Goal: Task Accomplishment & Management: Manage account settings

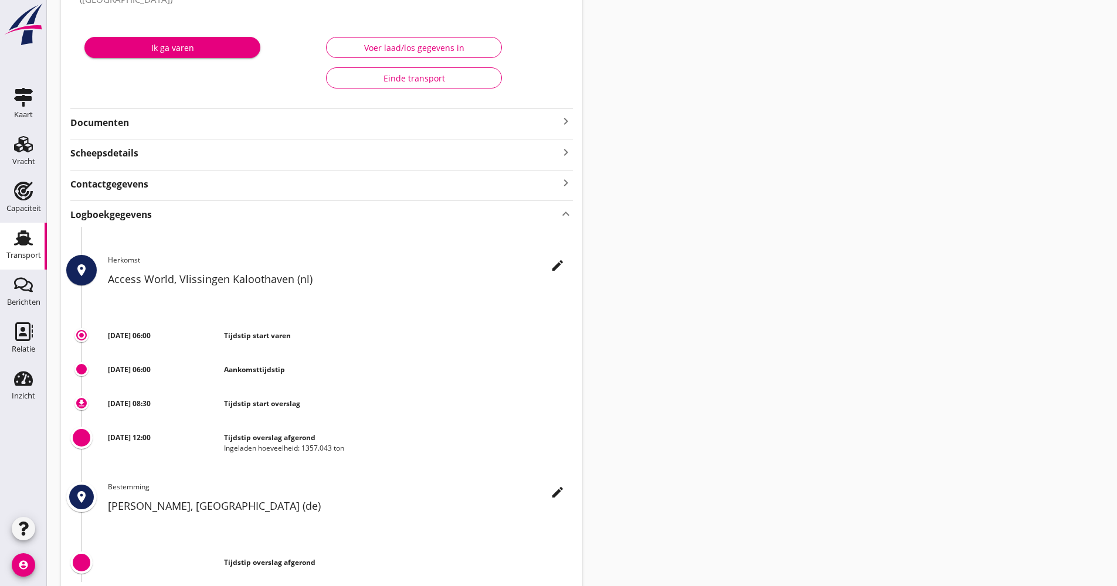
click at [35, 253] on div "Transport" at bounding box center [23, 256] width 35 height 8
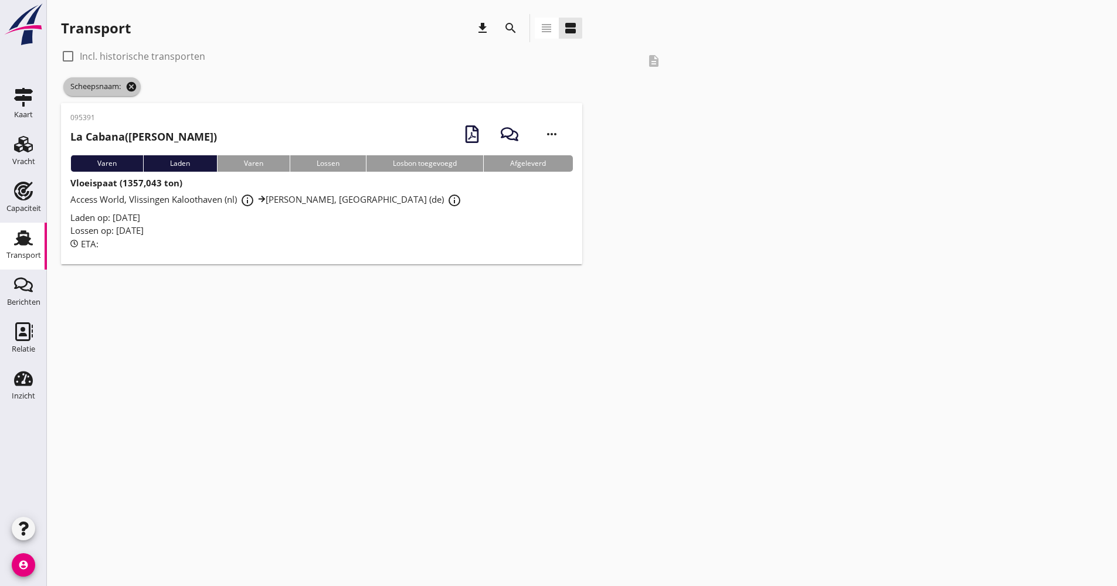
click at [136, 83] on span "Scheepsnaam: cancel" at bounding box center [101, 86] width 77 height 19
click at [134, 84] on icon "cancel" at bounding box center [131, 87] width 12 height 12
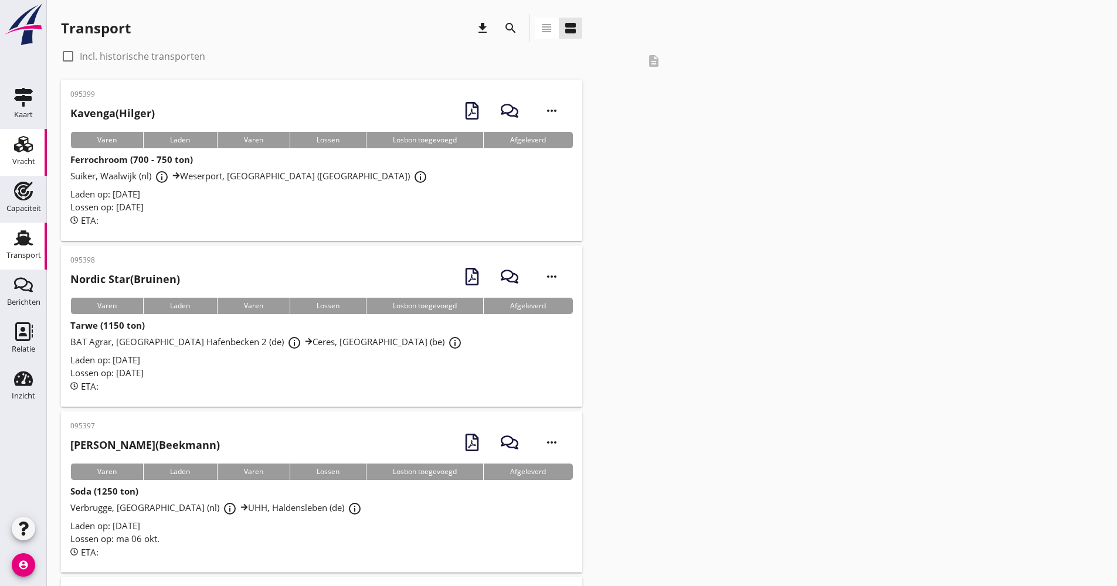
click at [40, 148] on link "Vracht Vracht" at bounding box center [23, 152] width 47 height 47
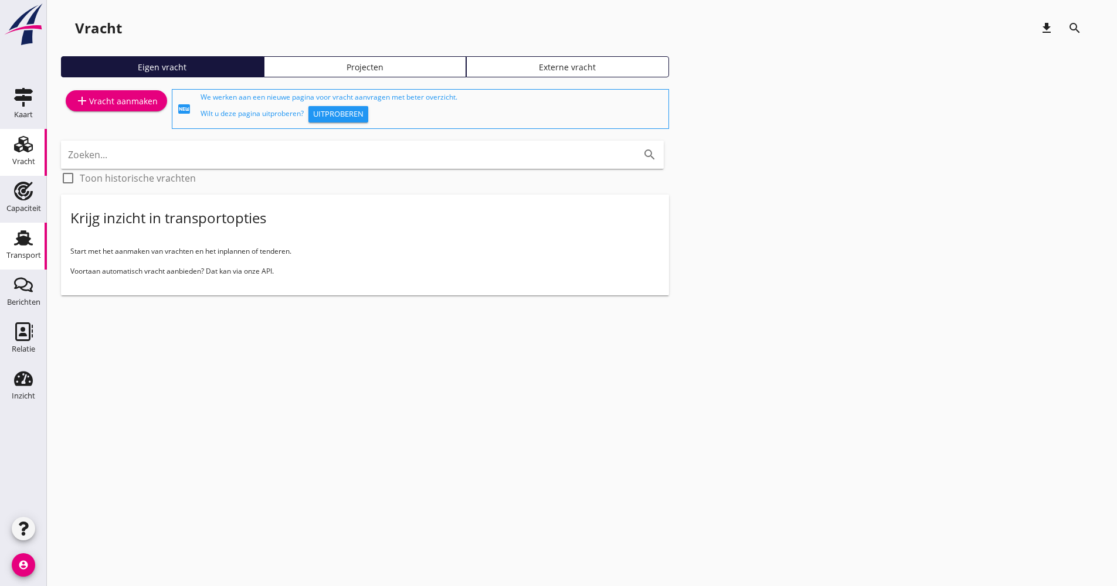
click at [39, 247] on link "Transport Transport" at bounding box center [23, 246] width 47 height 47
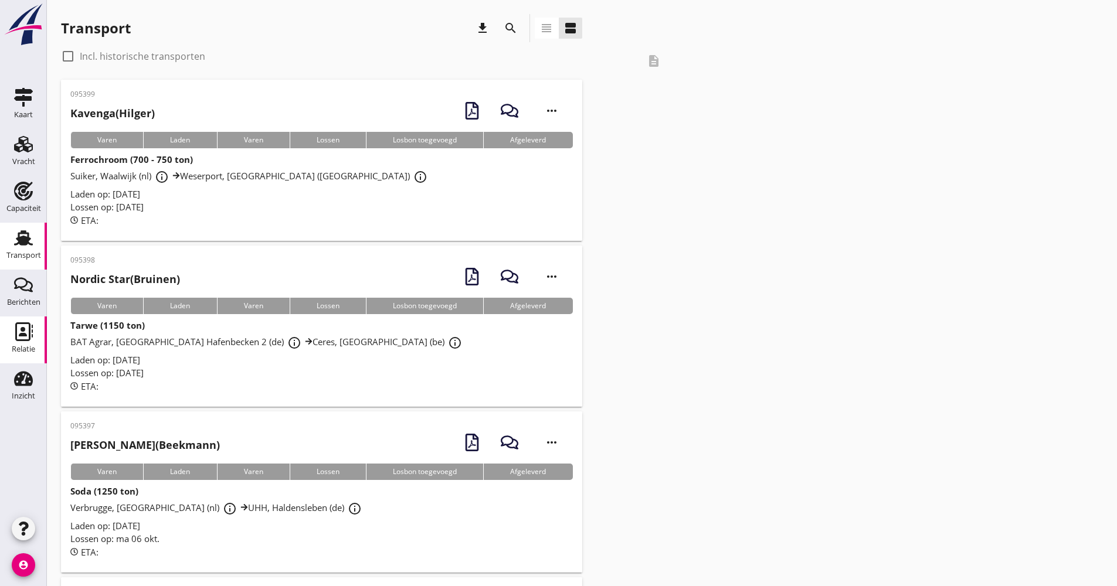
click at [4, 347] on link "Relatie Relatie" at bounding box center [23, 340] width 47 height 47
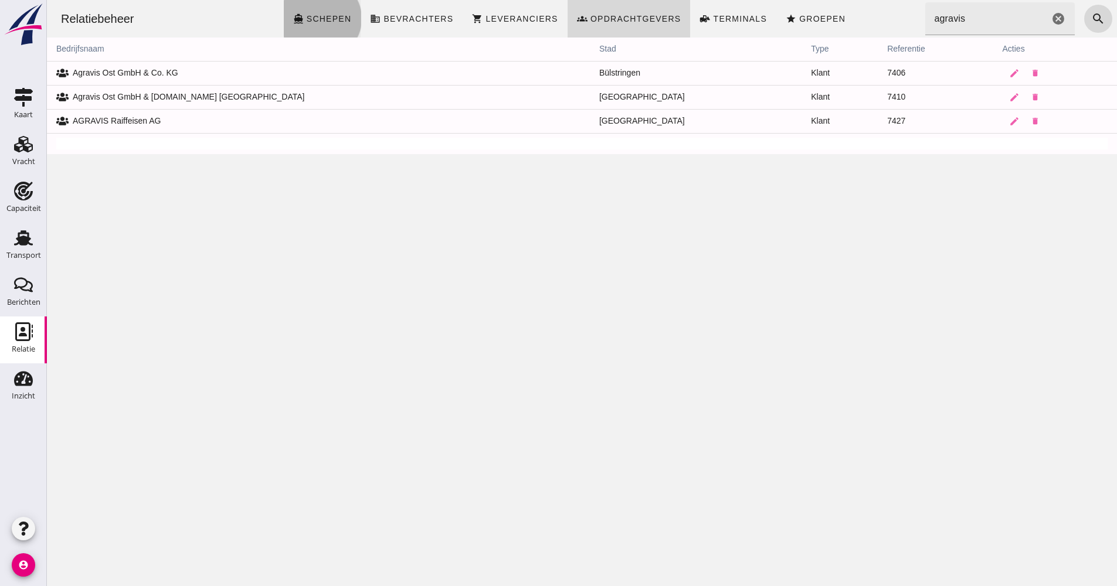
click at [361, 17] on link "directions_boat Schepen" at bounding box center [322, 19] width 77 height 38
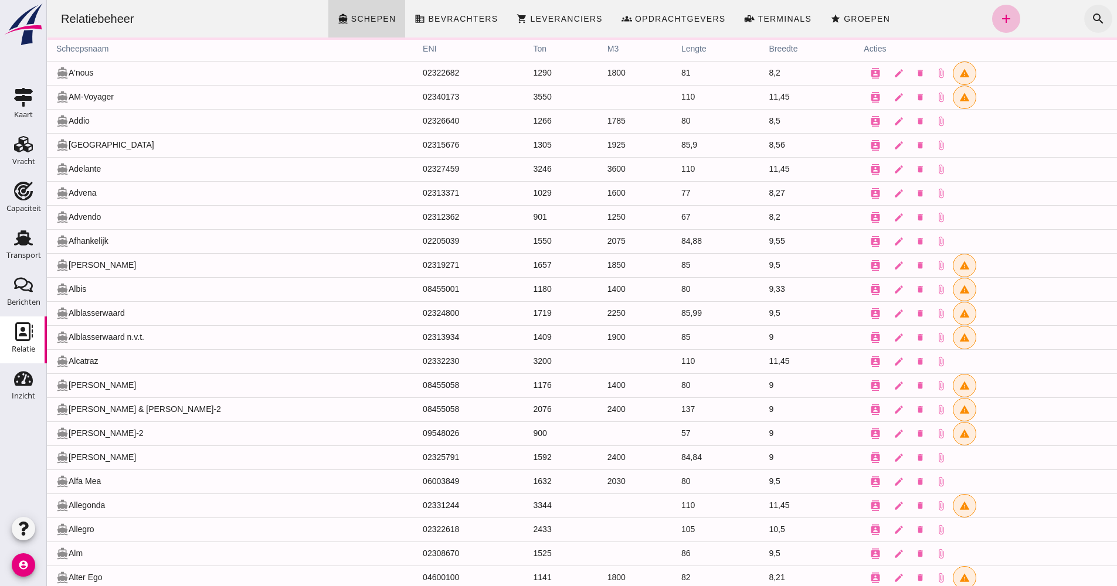
click at [1091, 18] on icon "search" at bounding box center [1098, 19] width 14 height 14
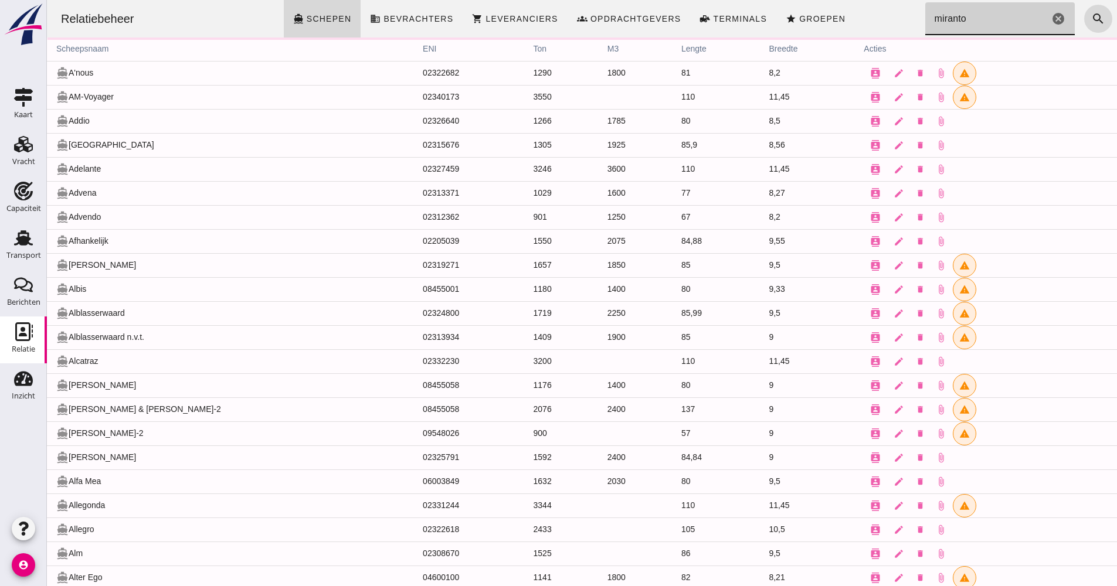
type input "miranto"
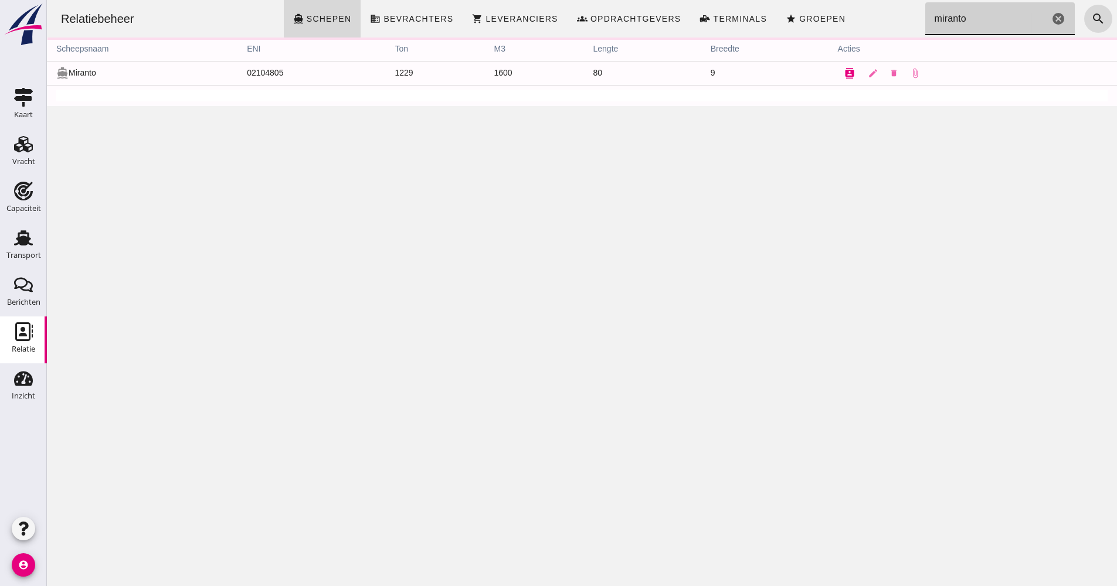
click at [844, 76] on icon "contacts" at bounding box center [849, 73] width 11 height 11
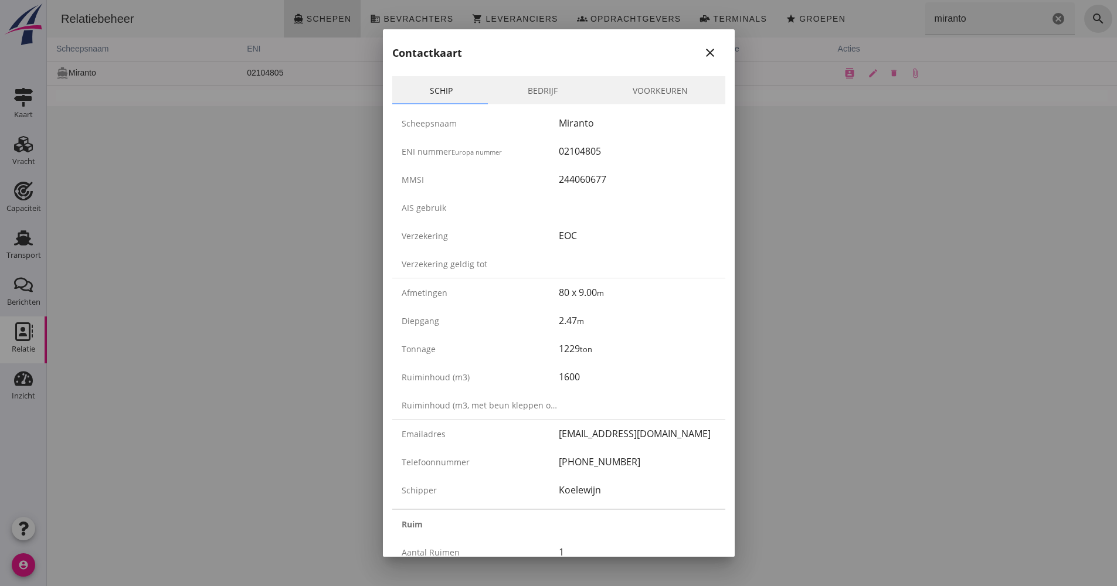
click at [548, 463] on div "Telefoonnummer [PHONE_NUMBER]" at bounding box center [558, 462] width 333 height 28
drag, startPoint x: 548, startPoint y: 463, endPoint x: 605, endPoint y: 464, distance: 56.9
copy div "[PHONE_NUMBER]"
click at [582, 162] on div "ENI nummer Europa nummer 02104805" at bounding box center [558, 151] width 333 height 28
click at [579, 154] on div "02104805" at bounding box center [637, 151] width 157 height 14
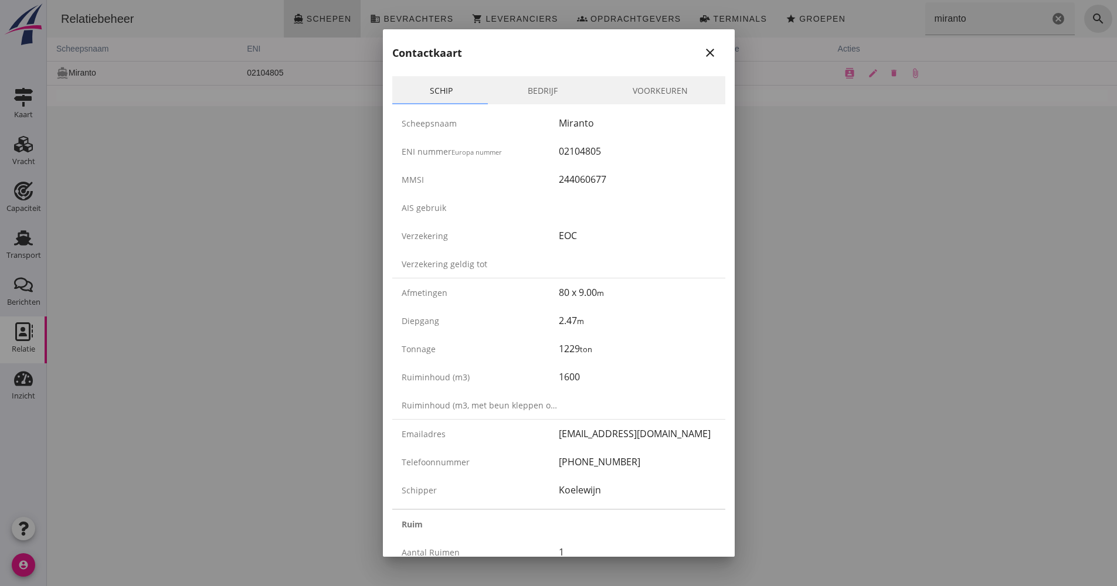
click at [579, 154] on div "02104805" at bounding box center [637, 151] width 157 height 14
copy div "02104805"
click at [703, 52] on icon "close" at bounding box center [710, 53] width 14 height 14
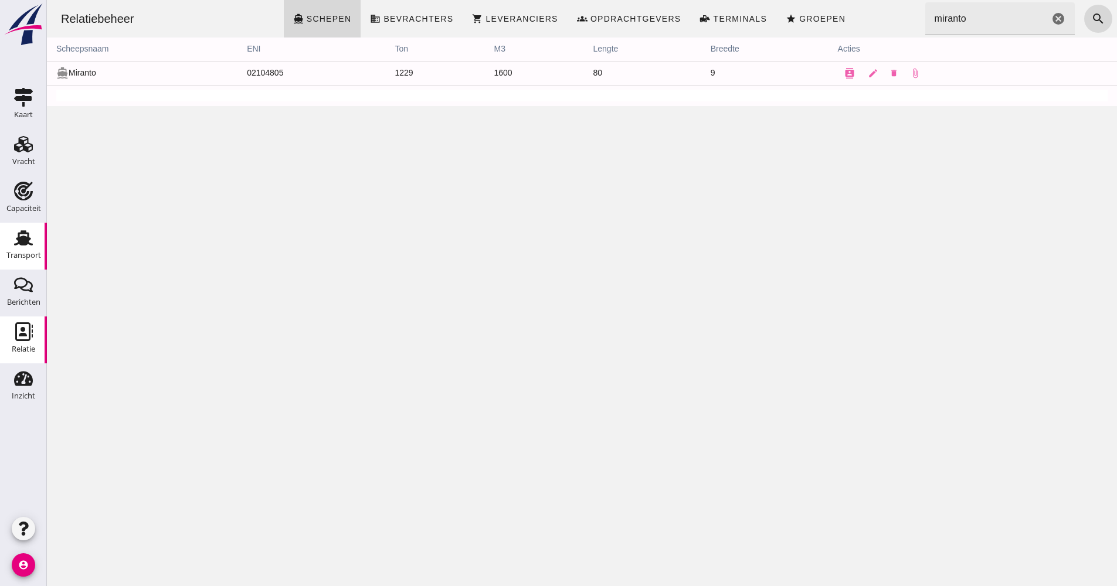
click at [21, 244] on use at bounding box center [23, 237] width 19 height 15
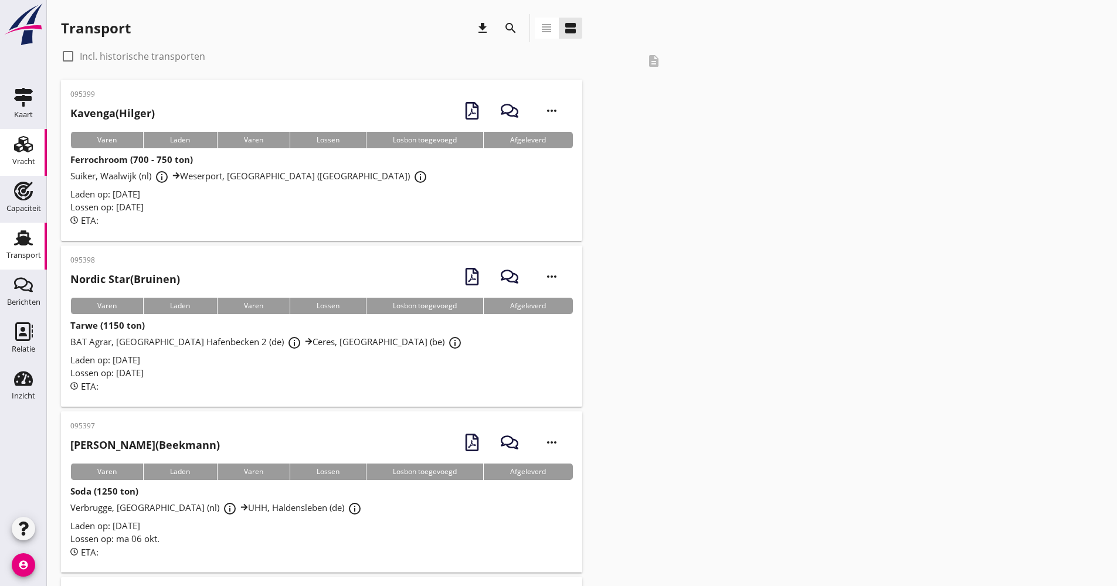
click at [21, 154] on div "Vracht" at bounding box center [23, 162] width 23 height 16
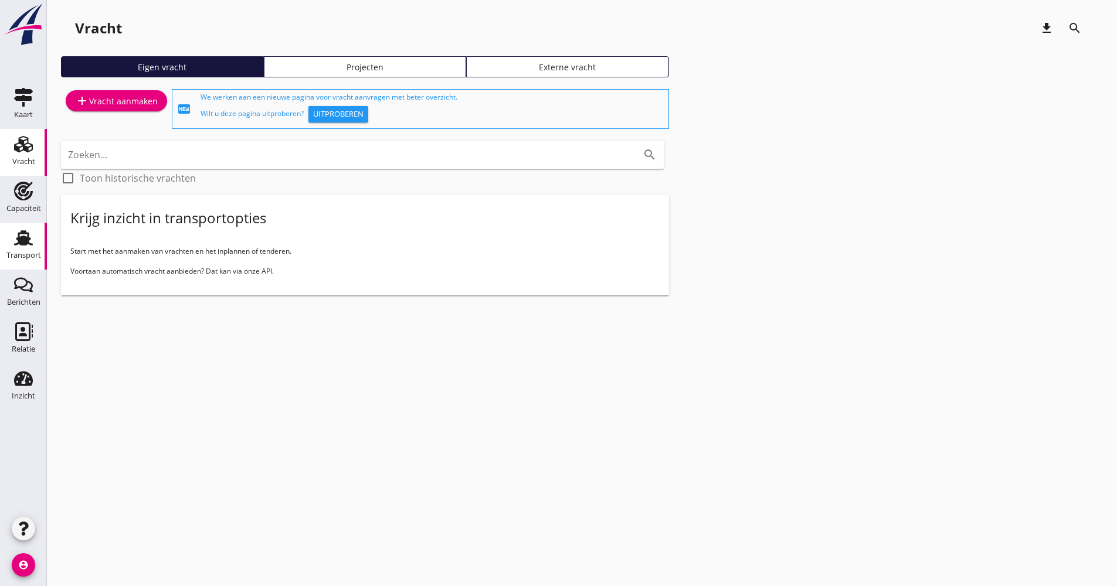
click at [10, 257] on div "Transport" at bounding box center [23, 256] width 35 height 8
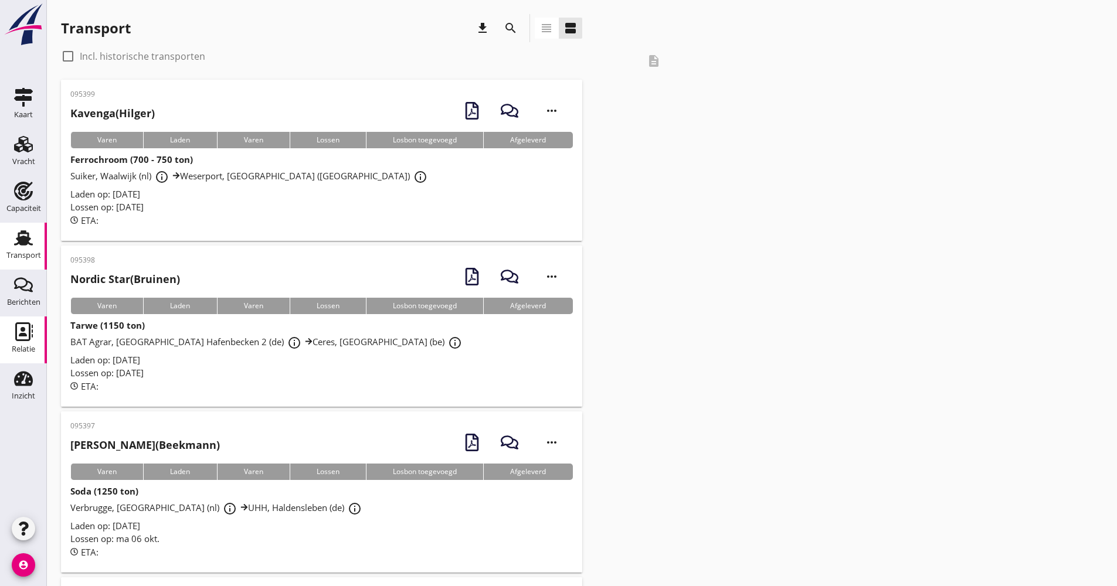
click at [17, 338] on use at bounding box center [24, 331] width 18 height 19
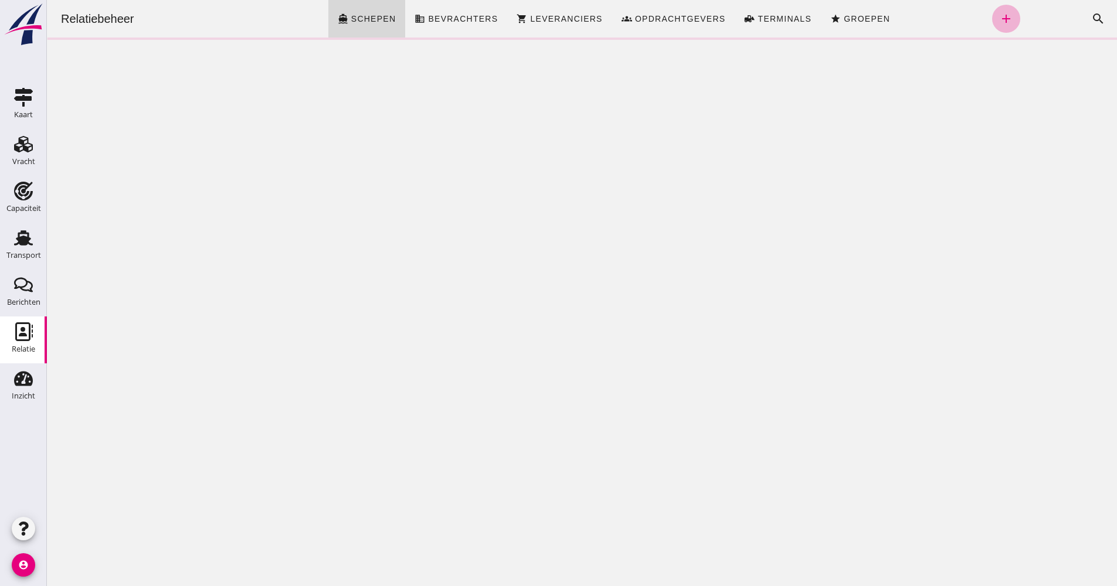
click at [998, 19] on link "add" at bounding box center [1006, 19] width 28 height 28
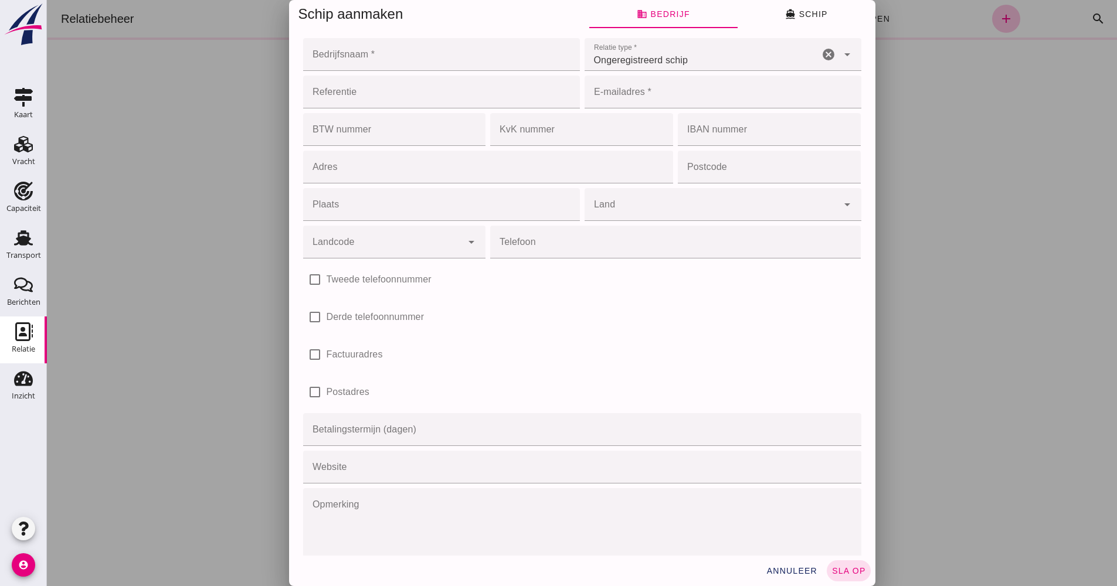
drag, startPoint x: 965, startPoint y: 83, endPoint x: 1021, endPoint y: 59, distance: 60.9
click at [966, 83] on div at bounding box center [582, 293] width 1070 height 586
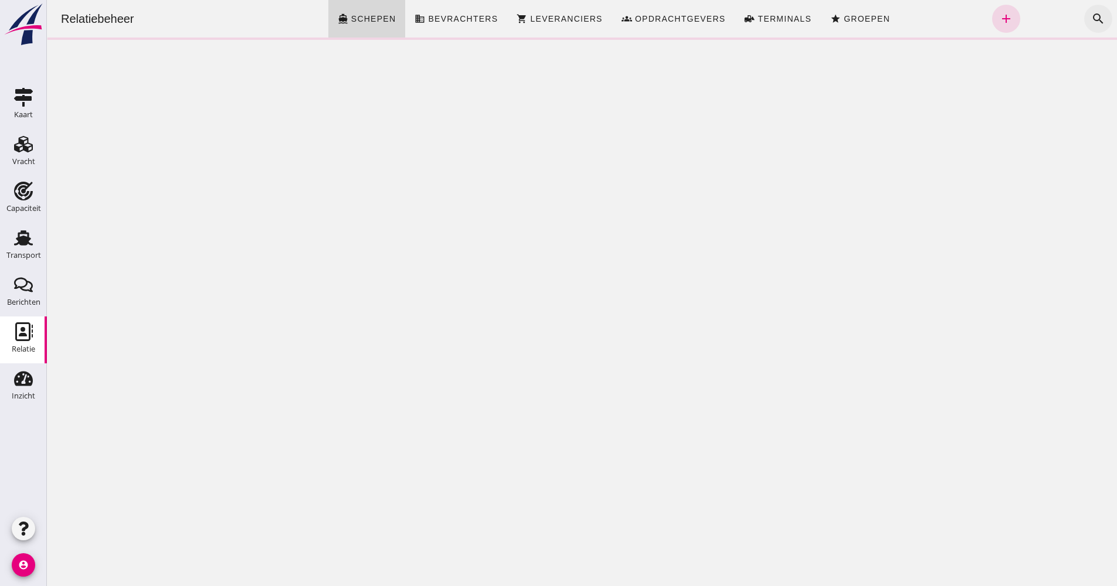
click at [1084, 13] on button "search" at bounding box center [1098, 19] width 28 height 28
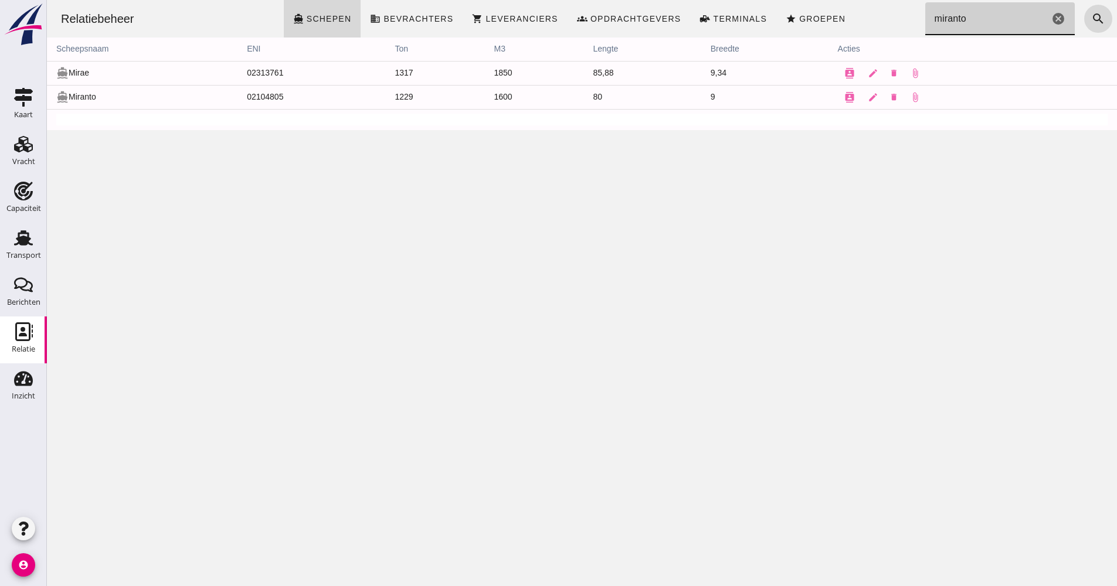
type input "miranto"
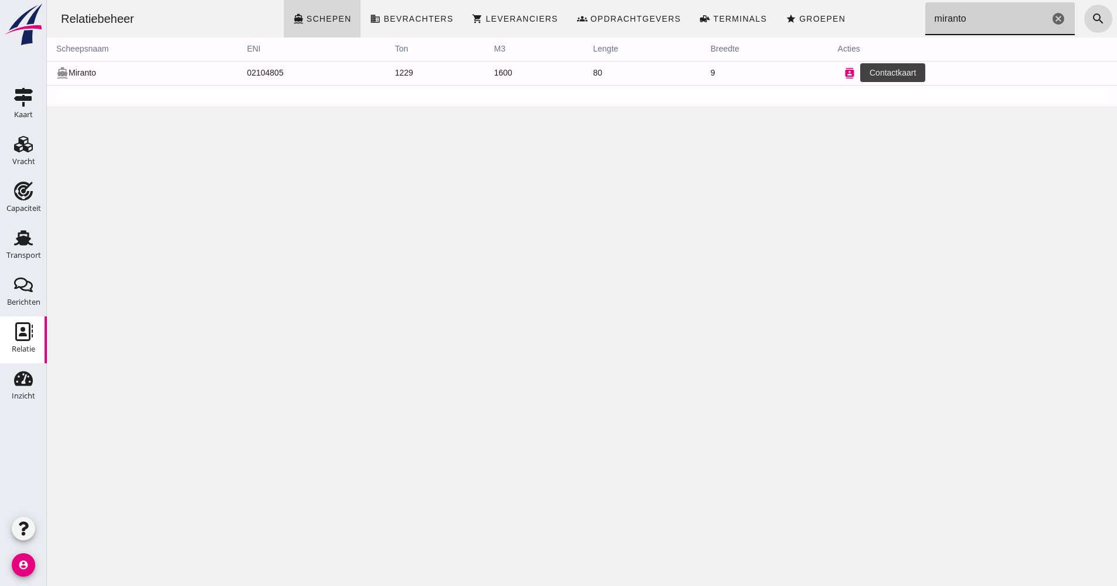
click at [846, 71] on icon "contacts" at bounding box center [849, 73] width 11 height 11
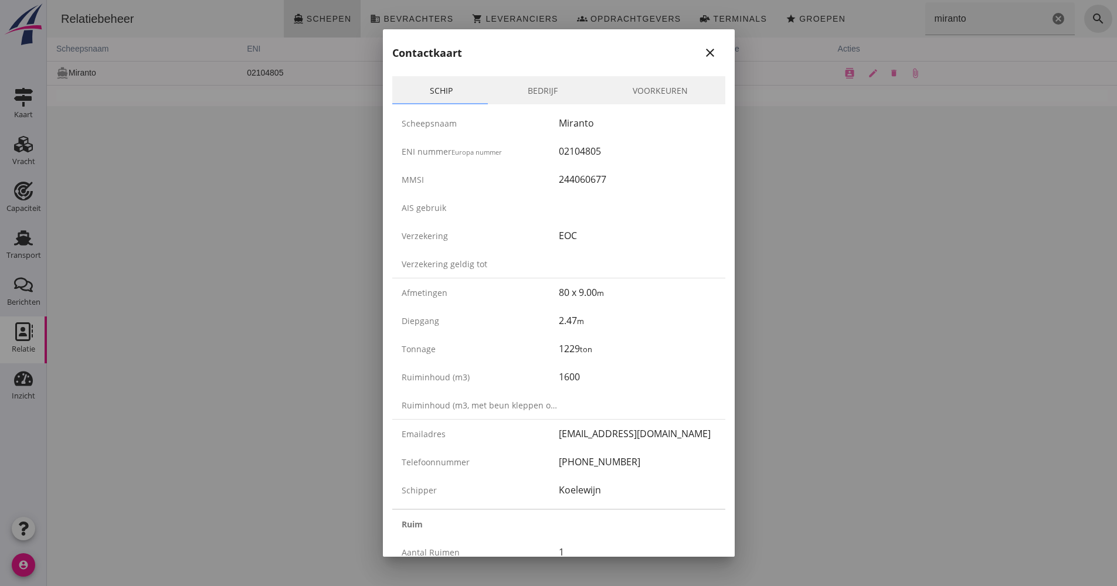
drag, startPoint x: 587, startPoint y: 465, endPoint x: 555, endPoint y: 469, distance: 31.9
click at [555, 469] on div "Telefoonnummer [PHONE_NUMBER]" at bounding box center [558, 462] width 333 height 28
copy div "[PHONE_NUMBER]"
drag, startPoint x: 610, startPoint y: 152, endPoint x: 520, endPoint y: 149, distance: 90.3
click at [520, 149] on div "ENI nummer Europa nummer 02104805" at bounding box center [558, 151] width 333 height 28
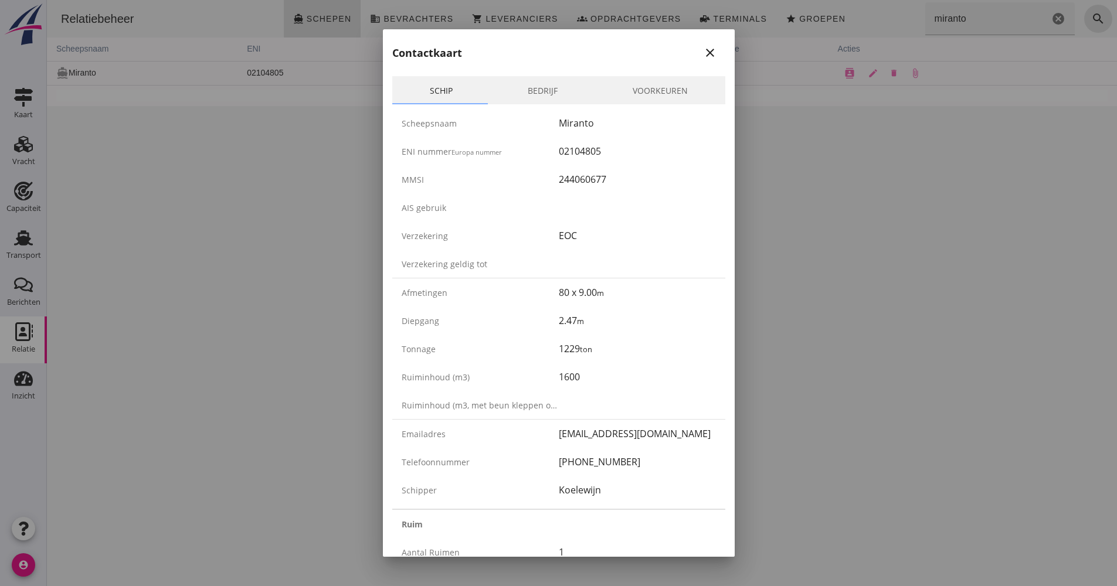
drag, startPoint x: 520, startPoint y: 149, endPoint x: 555, endPoint y: 149, distance: 35.2
copy div "02104805"
click at [869, 138] on div at bounding box center [558, 293] width 1117 height 586
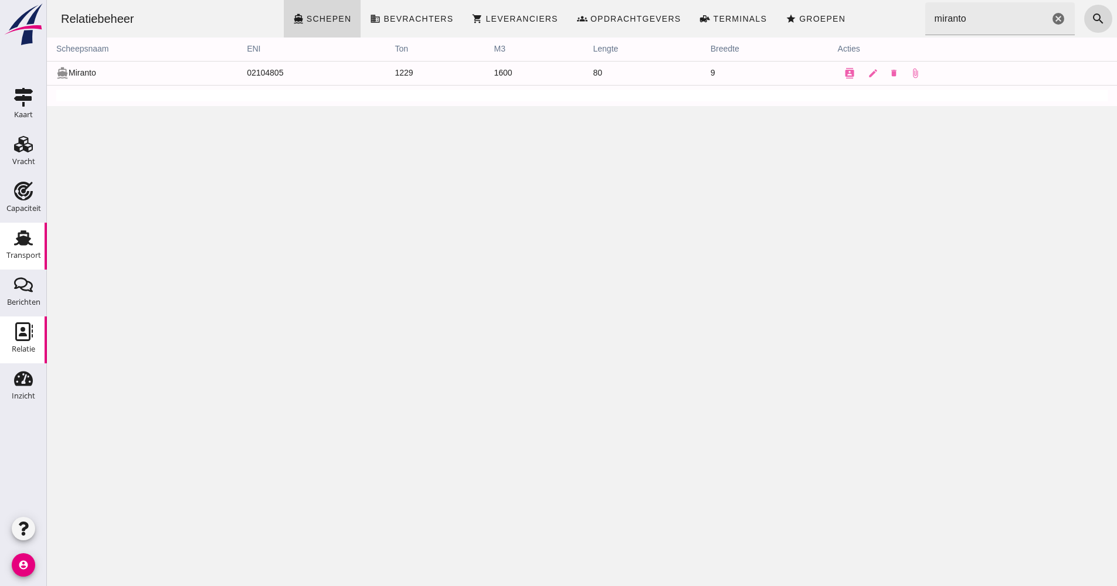
click at [25, 249] on div "Transport" at bounding box center [23, 255] width 35 height 16
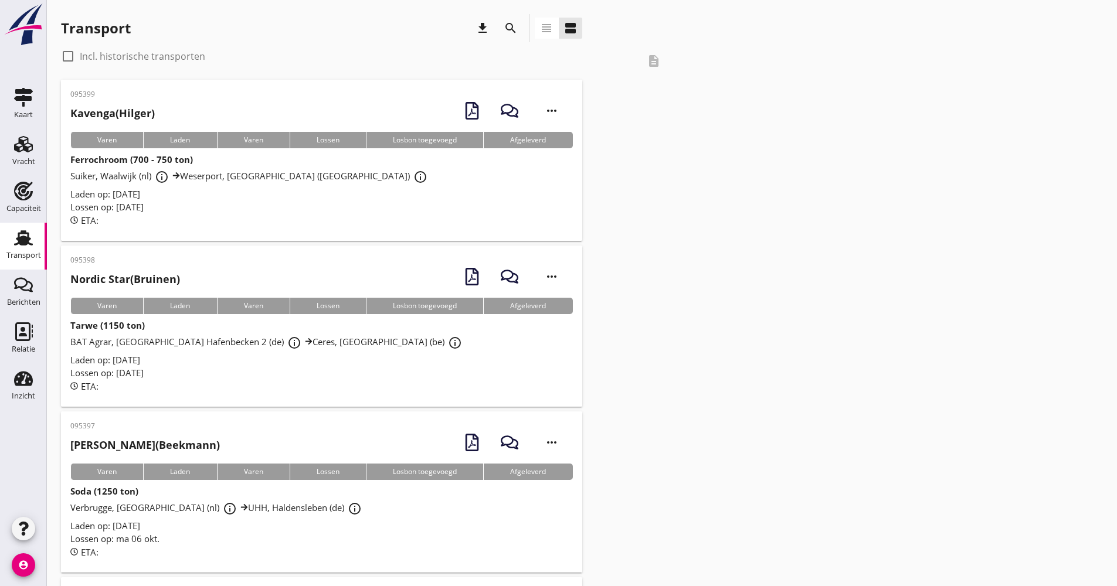
click at [511, 23] on icon "search" at bounding box center [511, 28] width 14 height 14
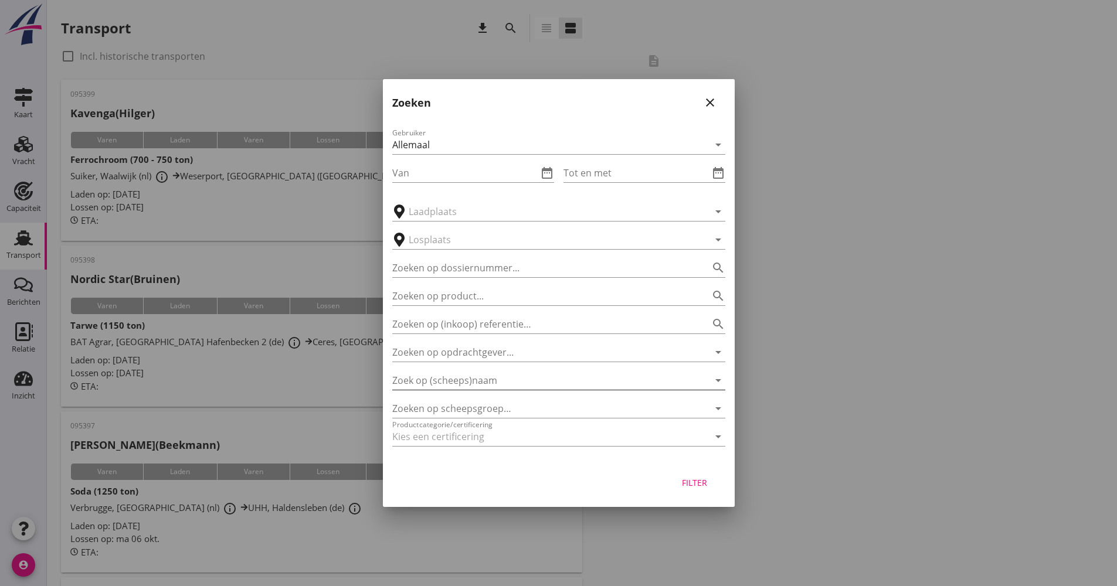
click at [481, 385] on input "Zoek op (scheeps)naam" at bounding box center [542, 380] width 300 height 19
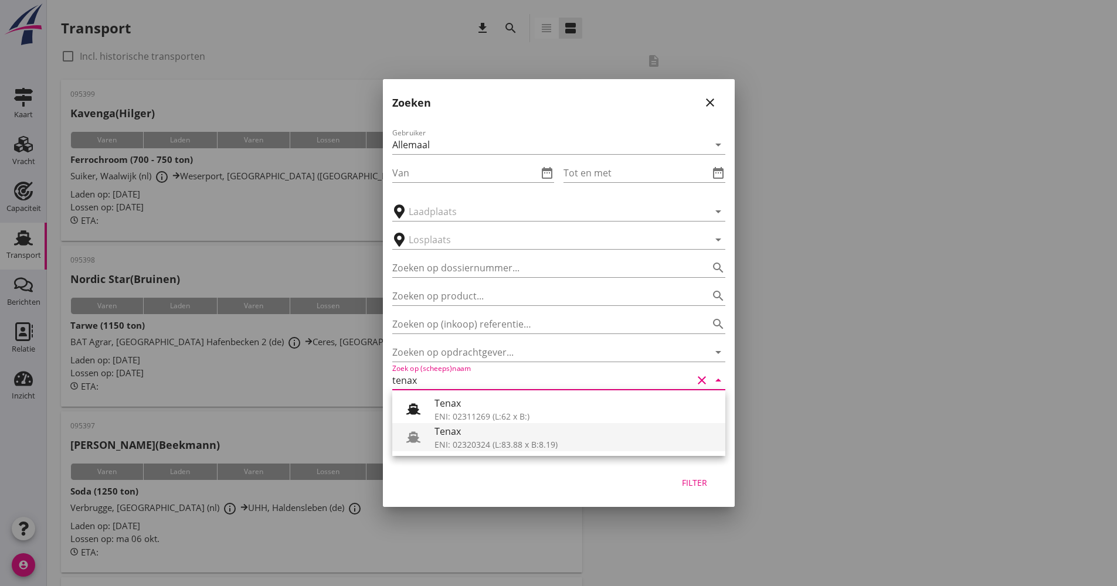
drag, startPoint x: 481, startPoint y: 435, endPoint x: 474, endPoint y: 440, distance: 8.0
click at [481, 436] on div "Tenax" at bounding box center [574, 431] width 281 height 14
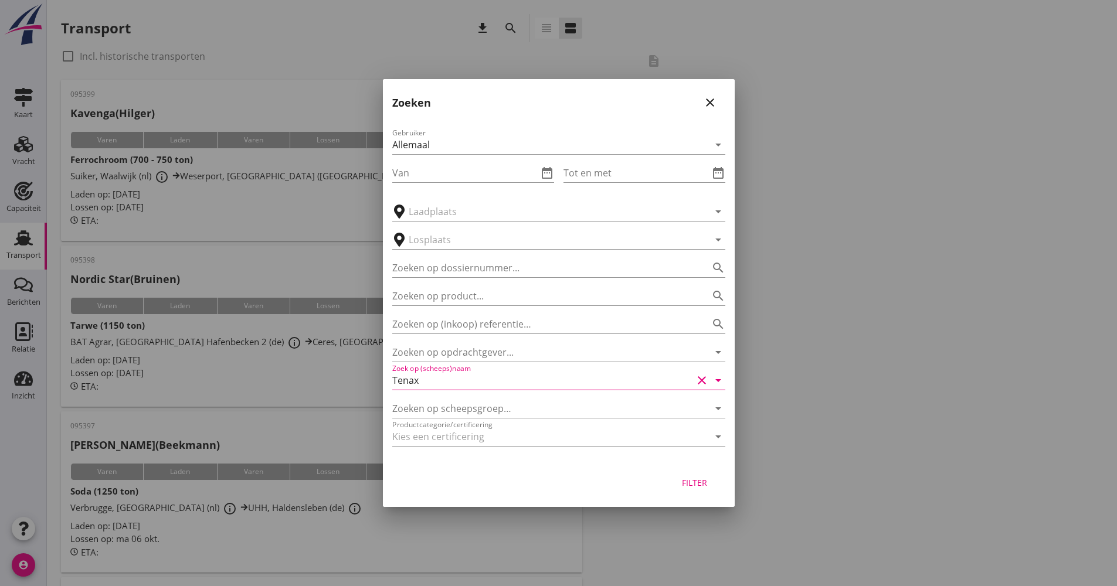
click at [695, 479] on div "Filter" at bounding box center [694, 483] width 33 height 12
type input "Tenax"
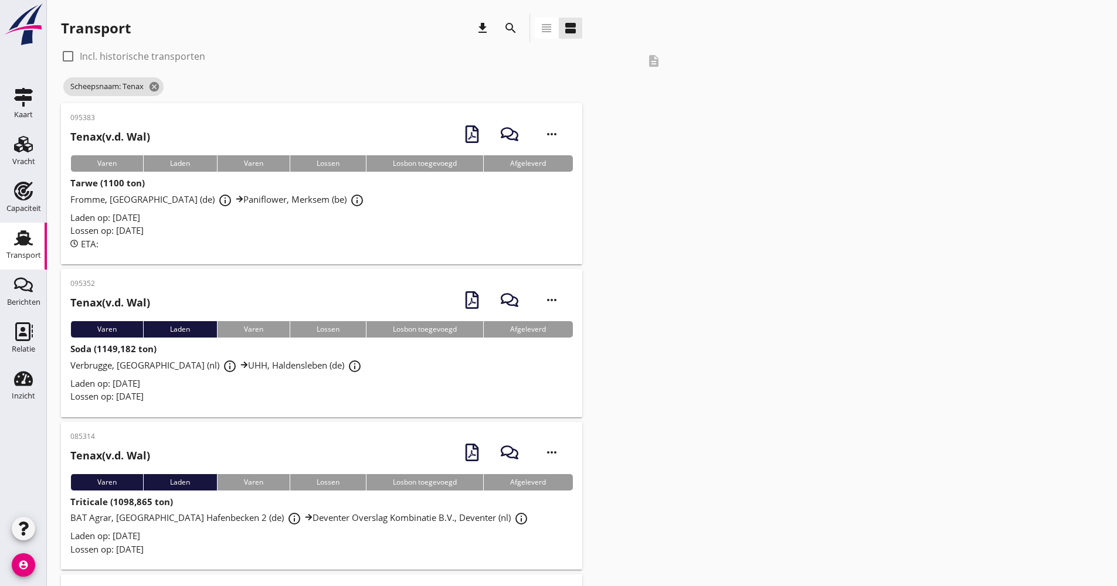
click at [267, 233] on div "Lossen op: vr 26 sep." at bounding box center [321, 230] width 502 height 13
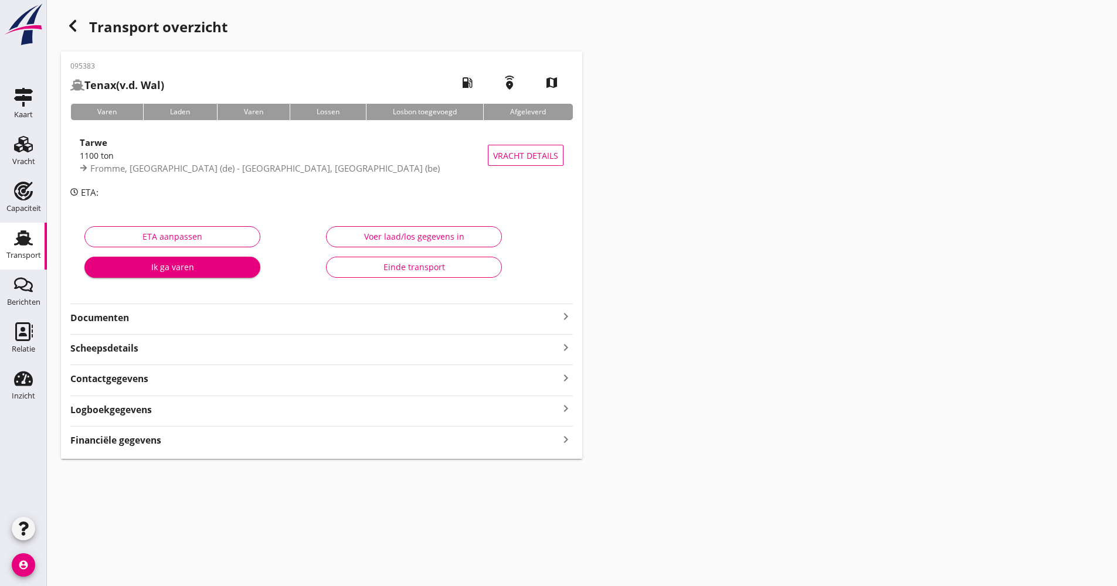
click at [210, 403] on div "Logboekgegevens keyboard_arrow_right" at bounding box center [321, 409] width 502 height 16
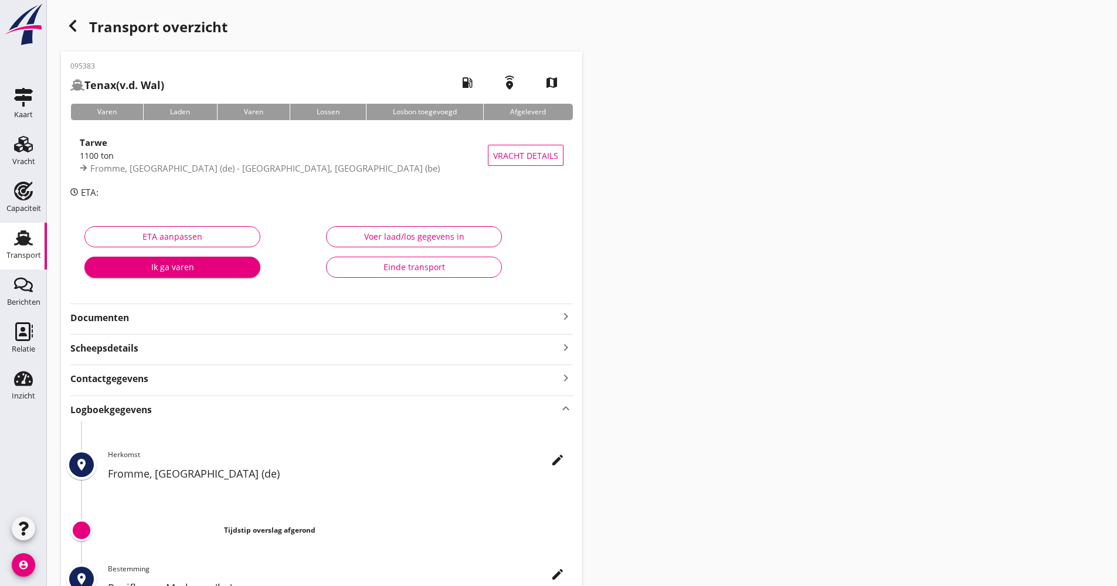
click at [560, 455] on icon "edit" at bounding box center [558, 460] width 14 height 14
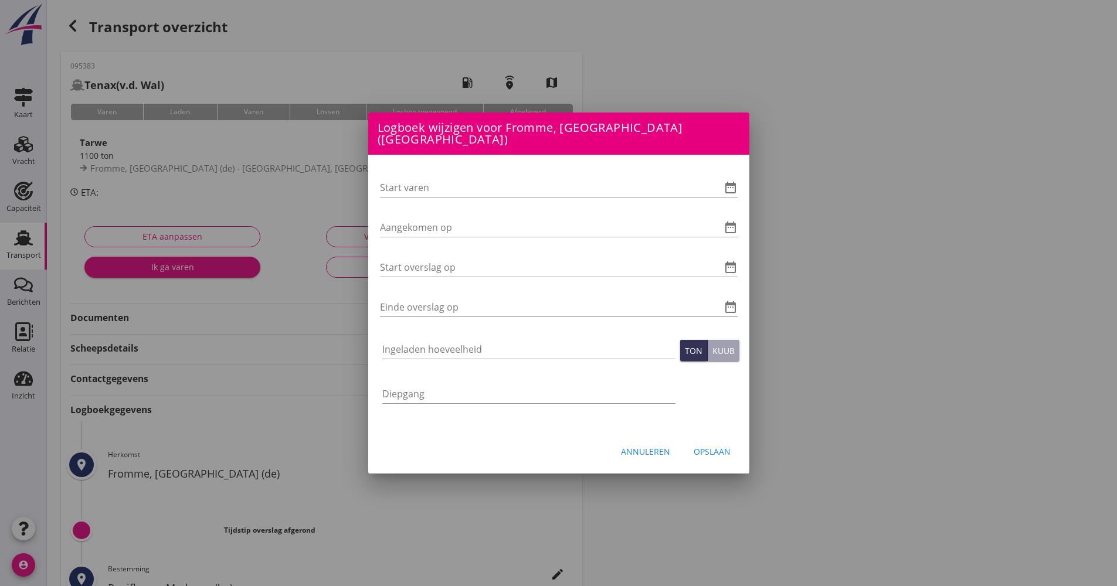
click at [734, 171] on div "Start varen date_range" at bounding box center [559, 190] width 358 height 38
click at [734, 181] on icon "date_range" at bounding box center [731, 188] width 14 height 14
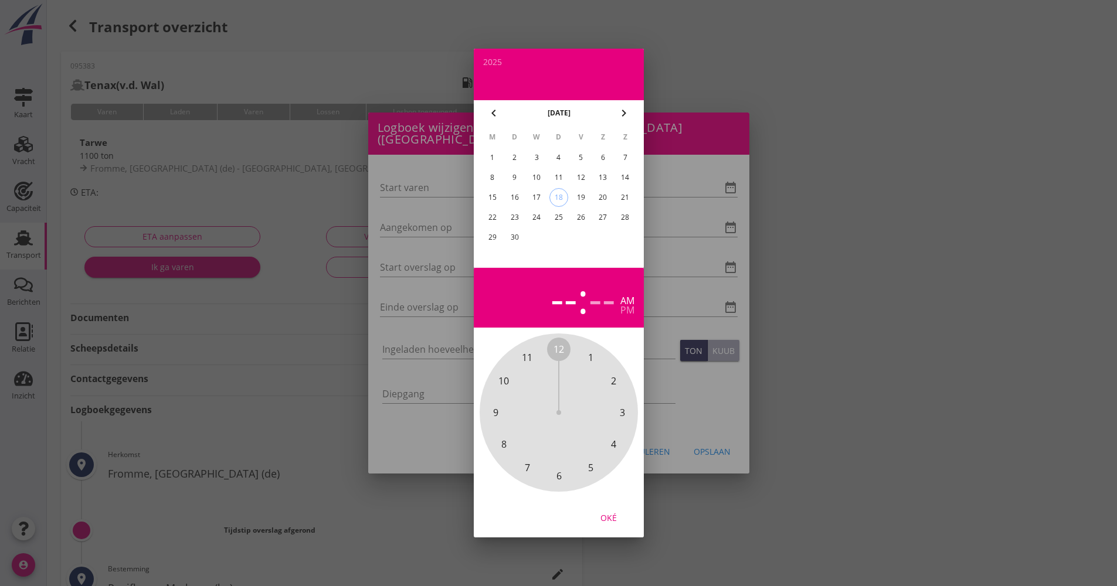
click at [555, 194] on div "18" at bounding box center [558, 198] width 18 height 18
drag, startPoint x: 563, startPoint y: 354, endPoint x: 566, endPoint y: 467, distance: 113.2
click at [558, 351] on span "00" at bounding box center [558, 349] width 11 height 14
click at [608, 526] on button "Oké" at bounding box center [609, 517] width 52 height 21
type input "[DATE] 06:00"
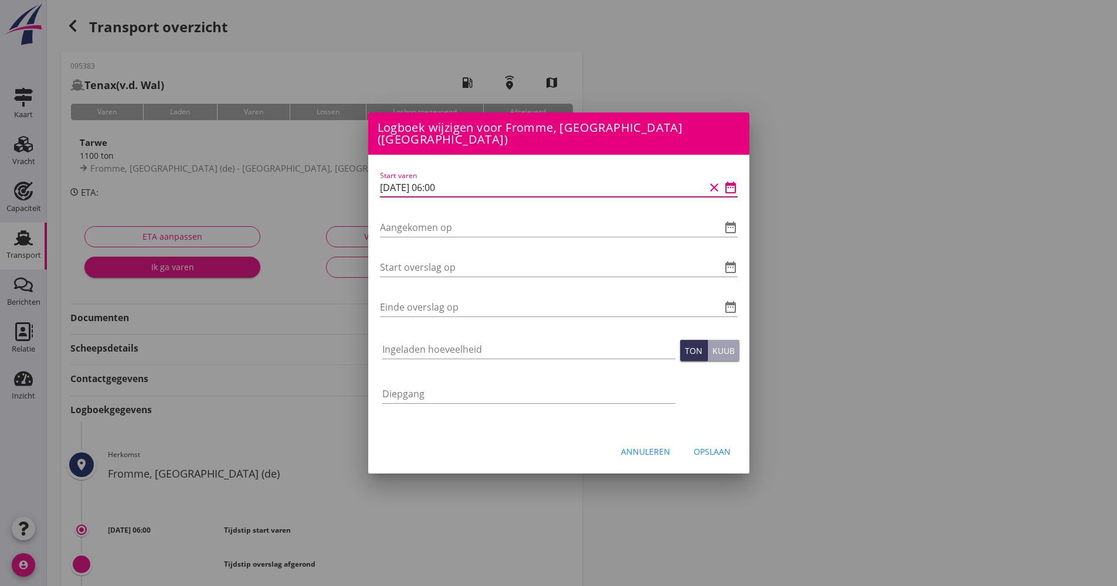
drag, startPoint x: 477, startPoint y: 174, endPoint x: 419, endPoint y: 179, distance: 58.9
click at [365, 174] on div "Logboek wijzigen voor Paniflower, Merksem (be) Start varen date_range Aangekome…" at bounding box center [558, 391] width 1117 height 783
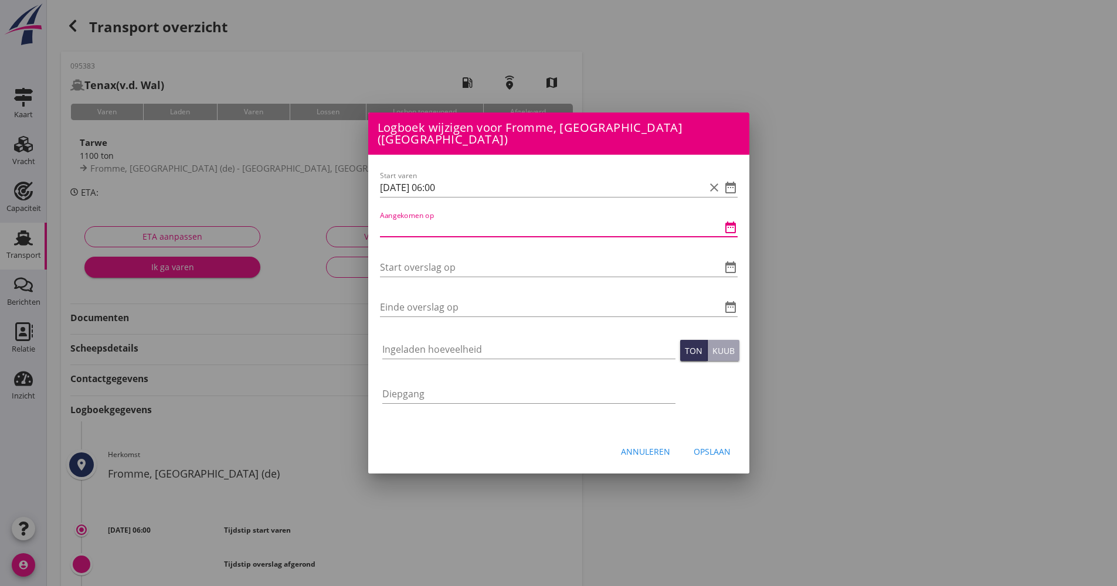
paste input "[DATE] 06:00"
type input "[DATE] 06:00"
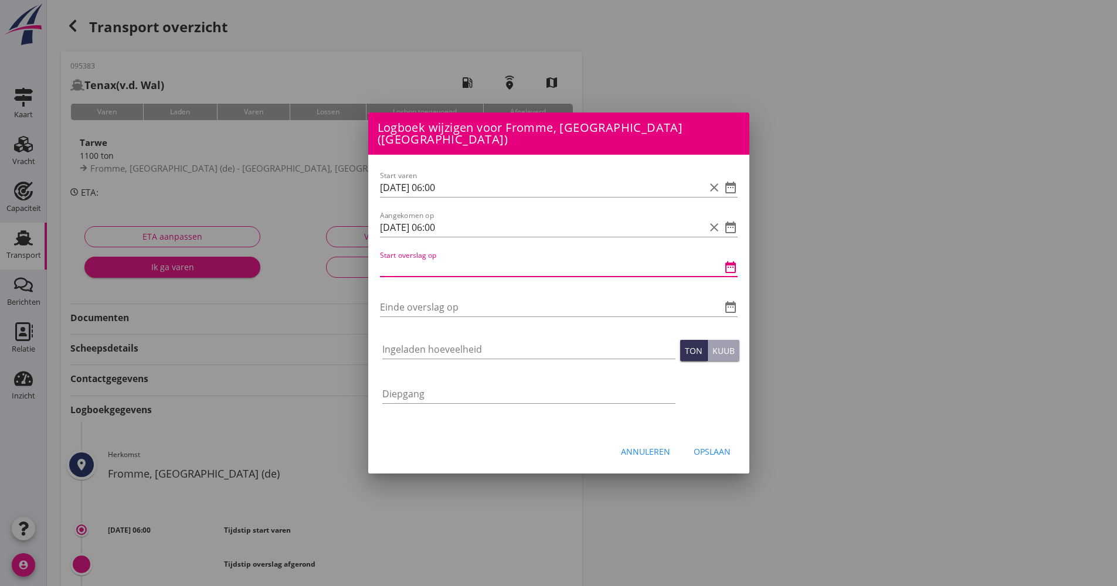
paste input "[DATE] 06:00"
type input "[DATE] 06:00"
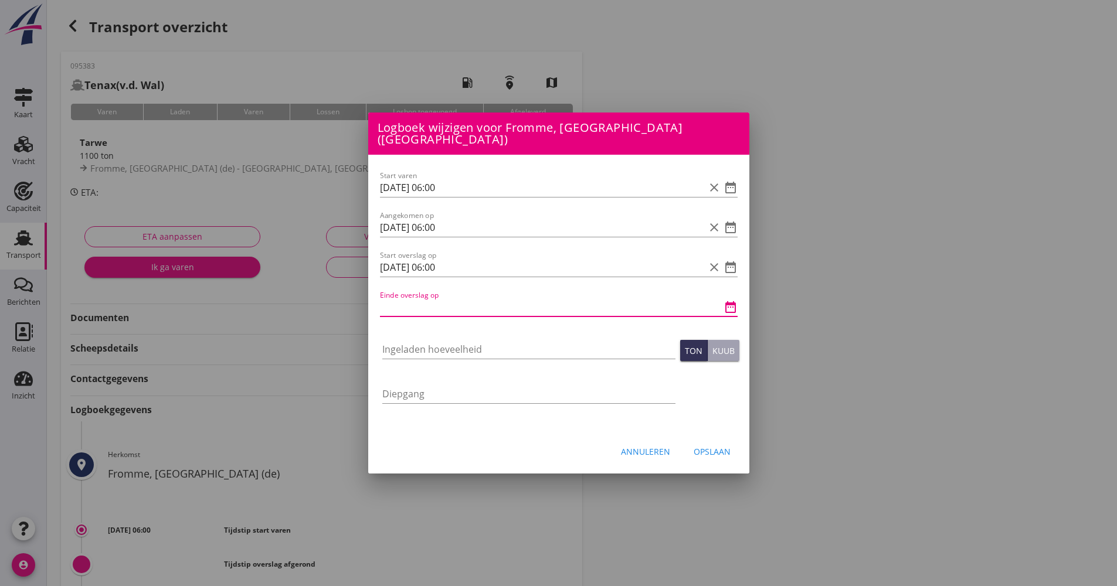
paste input "[DATE] 06:00"
type input "[DATE] 06:00"
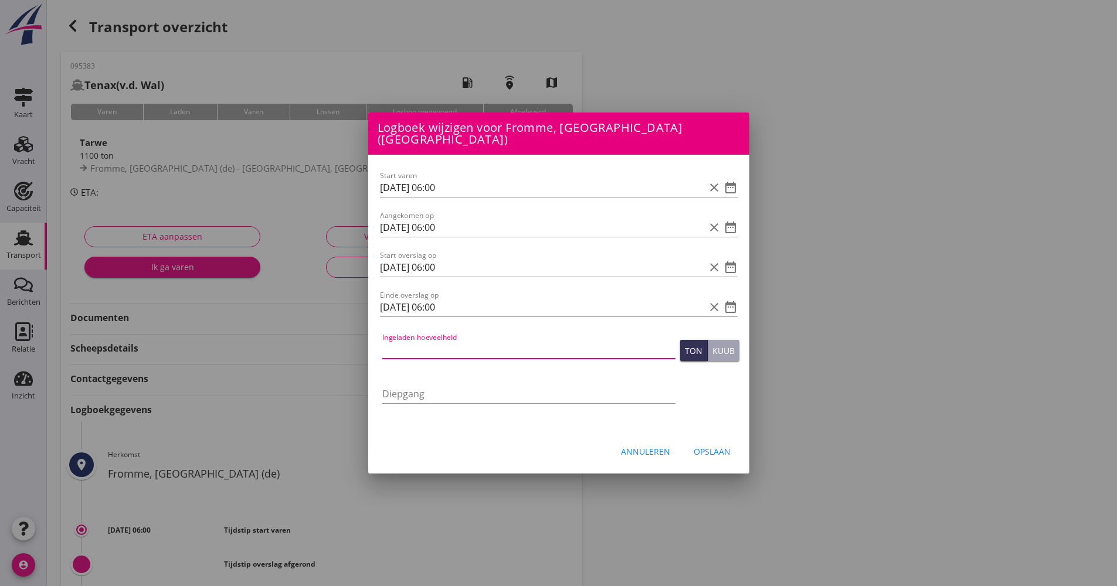
click at [450, 343] on input "Ingeladen hoeveelheid" at bounding box center [528, 349] width 293 height 19
type input "1100.362"
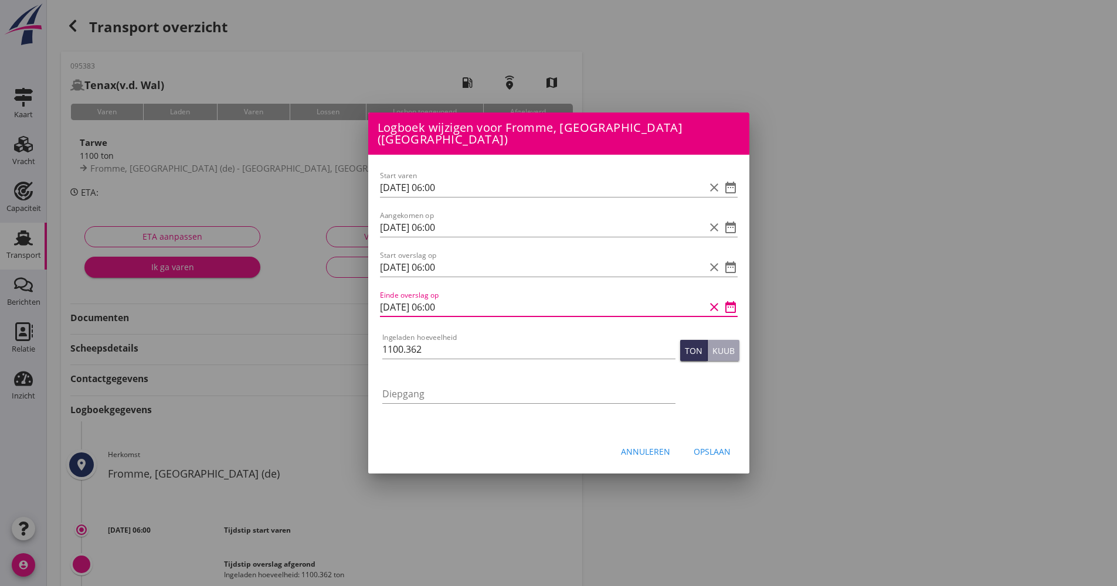
drag, startPoint x: 442, startPoint y: 301, endPoint x: 429, endPoint y: 301, distance: 12.9
click at [429, 301] on input "[DATE] 06:00" at bounding box center [542, 307] width 325 height 19
type input "18-09-2025 15:00"
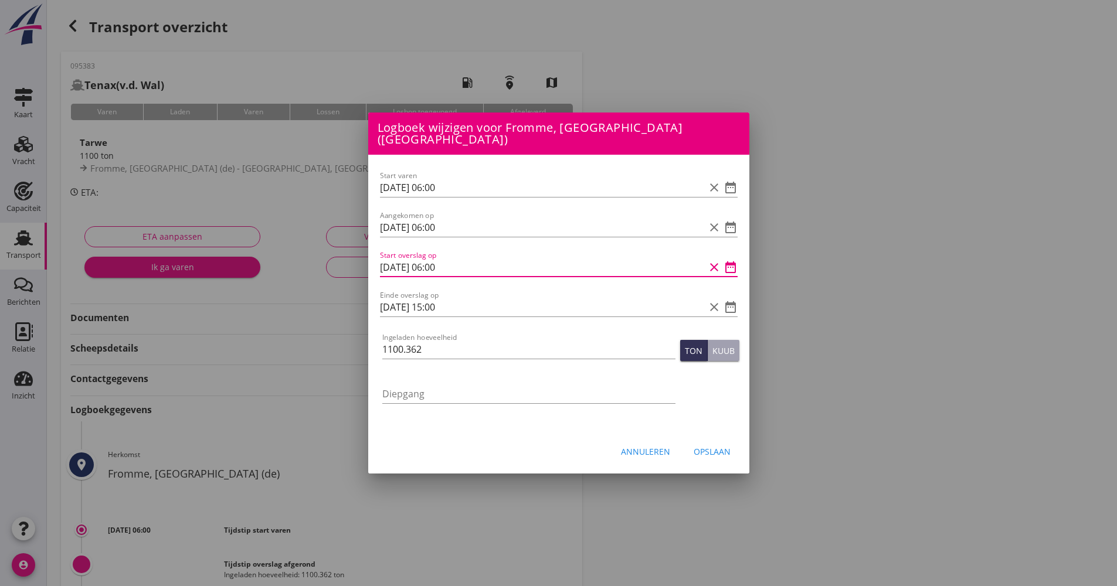
click at [439, 258] on input "[DATE] 06:00" at bounding box center [542, 267] width 325 height 19
type input "18-09-2025 07:00"
click at [729, 446] on div "Opslaan" at bounding box center [712, 452] width 37 height 12
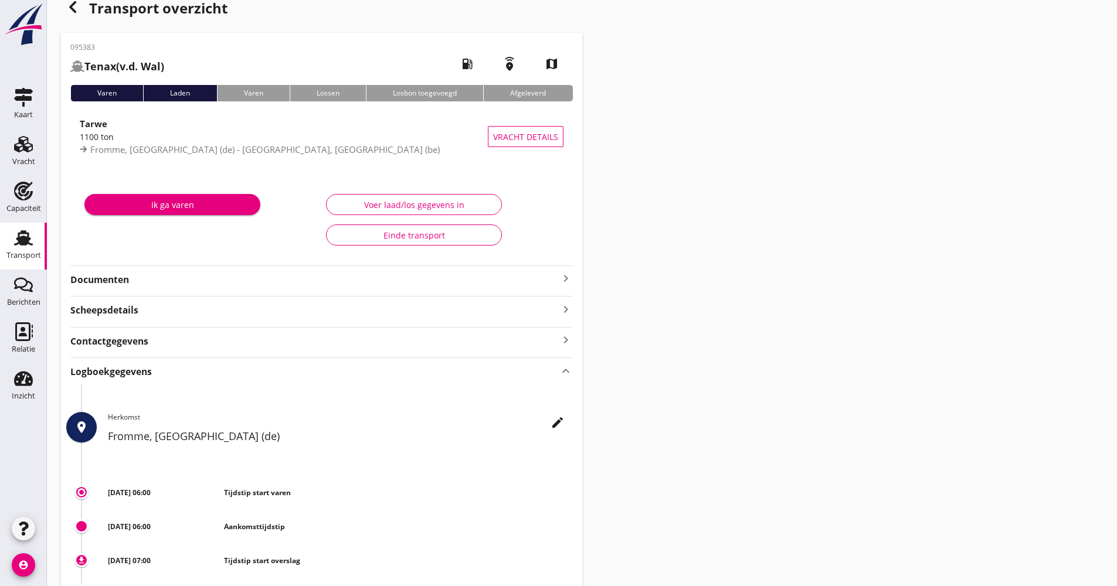
scroll to position [256, 0]
